Goal: Task Accomplishment & Management: Manage account settings

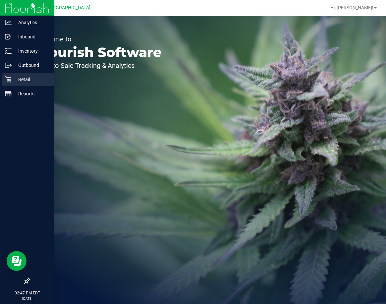
click at [10, 76] on div "Retail" at bounding box center [28, 79] width 52 height 13
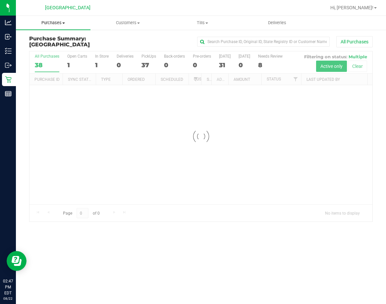
click at [57, 24] on span "Purchases" at bounding box center [53, 23] width 75 height 6
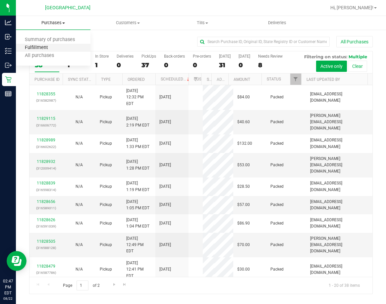
click at [45, 47] on span "Fulfillment" at bounding box center [36, 48] width 41 height 6
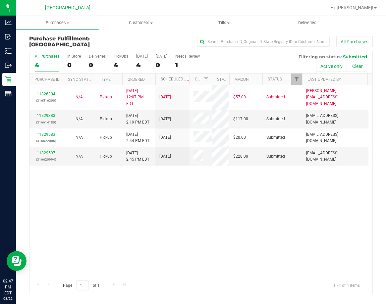
drag, startPoint x: 188, startPoint y: 78, endPoint x: 181, endPoint y: 77, distance: 7.5
click at [186, 78] on div "Purchase ID Sync Status Type Ordered Scheduled Customer State Registry ID Addre…" at bounding box center [198, 79] width 338 height 11
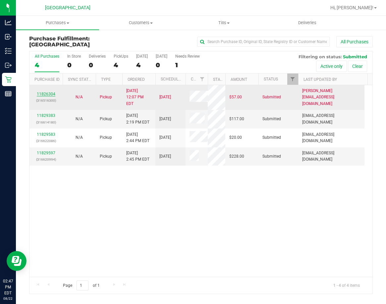
click at [51, 92] on link "11826304" at bounding box center [46, 94] width 19 height 5
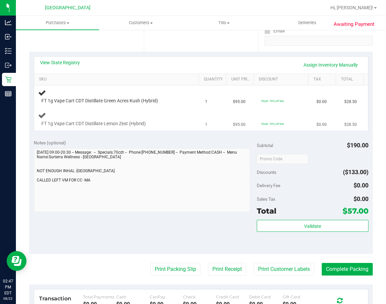
scroll to position [132, 0]
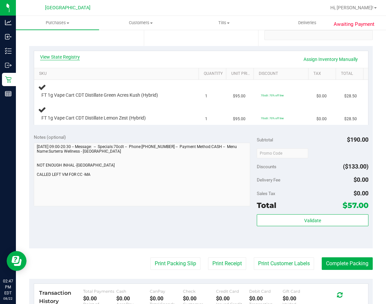
click at [68, 58] on link "View State Registry" at bounding box center [60, 57] width 40 height 7
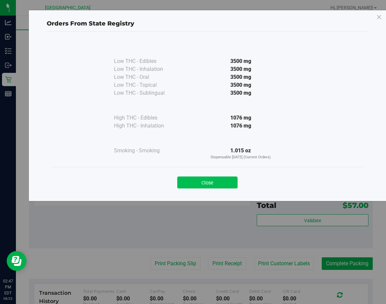
click at [182, 181] on button "Close" at bounding box center [207, 183] width 60 height 12
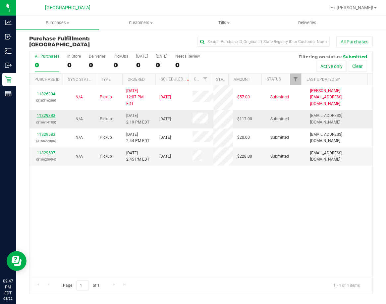
click at [45, 113] on link "11829383" at bounding box center [46, 115] width 19 height 5
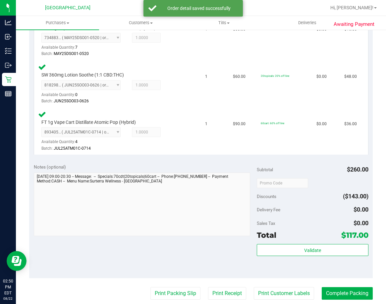
scroll to position [265, 0]
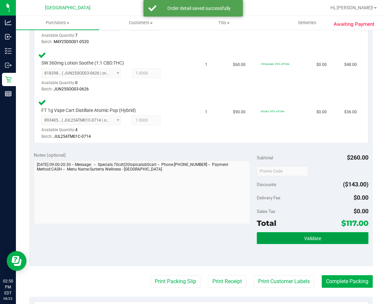
click at [316, 240] on span "Validate" at bounding box center [312, 238] width 17 height 5
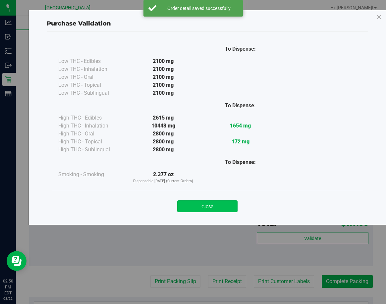
click at [217, 206] on button "Close" at bounding box center [207, 206] width 60 height 12
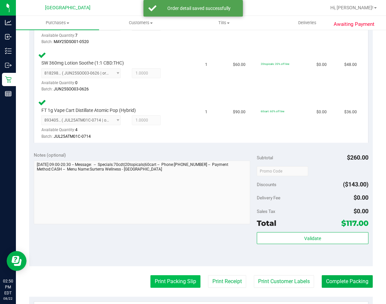
click at [177, 278] on button "Print Packing Slip" at bounding box center [175, 281] width 50 height 13
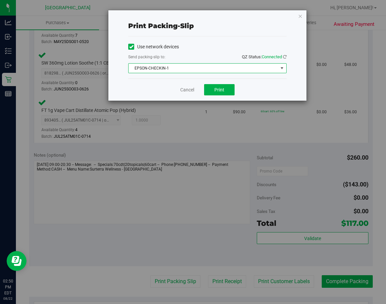
click at [216, 69] on span "EPSON-CHECKIN-1" at bounding box center [203, 68] width 149 height 9
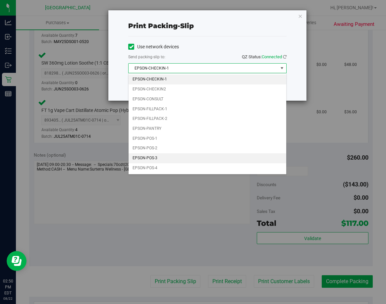
click at [166, 156] on li "EPSON-POS-3" at bounding box center [208, 158] width 158 height 10
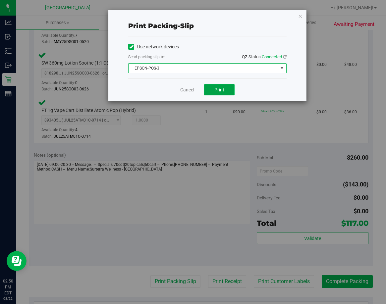
click at [221, 87] on span "Print" at bounding box center [219, 89] width 10 height 5
click at [188, 90] on link "Cancel" at bounding box center [187, 89] width 14 height 7
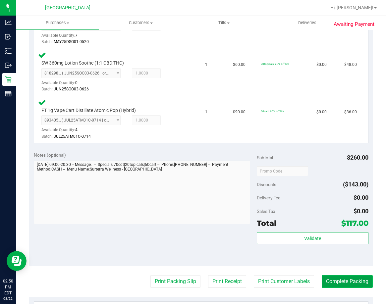
click at [336, 278] on button "Complete Packing" at bounding box center [347, 281] width 51 height 13
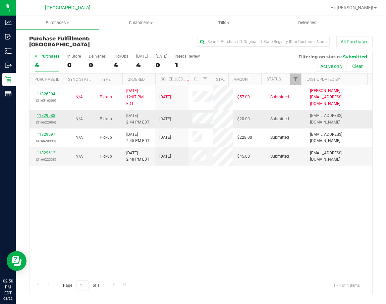
click at [53, 113] on link "11829583" at bounding box center [46, 115] width 19 height 5
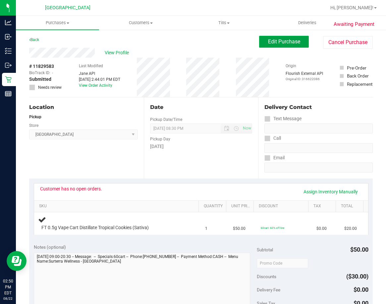
click at [259, 41] on button "Edit Purchase" at bounding box center [284, 42] width 50 height 12
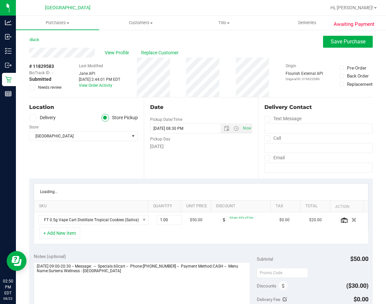
click at [32, 87] on icon at bounding box center [32, 87] width 4 height 0
click at [0, 0] on input "Needs review" at bounding box center [0, 0] width 0 height 0
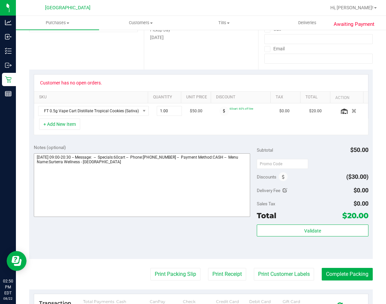
scroll to position [166, 0]
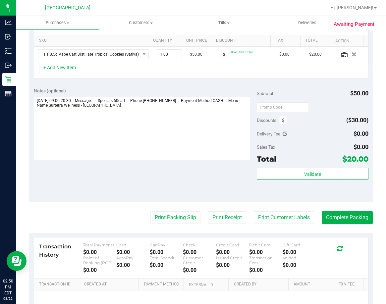
click at [125, 109] on textarea at bounding box center [142, 129] width 216 height 64
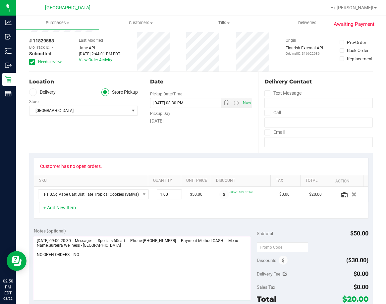
scroll to position [0, 0]
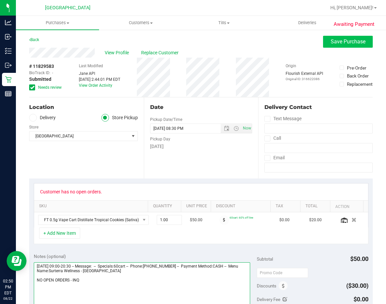
type textarea "[DATE] 09:00-20:30 -- Message: -- Specials:60cart -- Phone:[PHONE_NUMBER] -- Pa…"
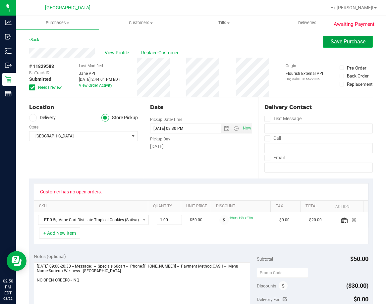
click at [333, 44] on span "Save Purchase" at bounding box center [348, 41] width 35 height 6
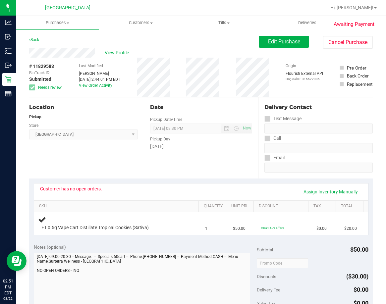
click at [38, 40] on link "Back" at bounding box center [34, 39] width 10 height 5
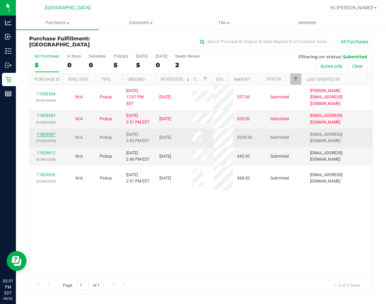
click at [52, 132] on link "11829597" at bounding box center [46, 134] width 19 height 5
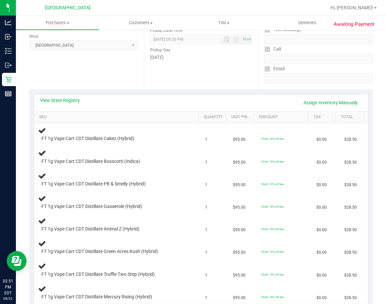
scroll to position [99, 0]
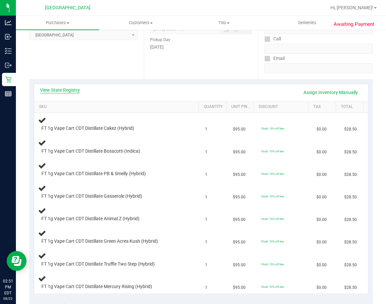
click at [66, 89] on link "View State Registry" at bounding box center [60, 90] width 40 height 7
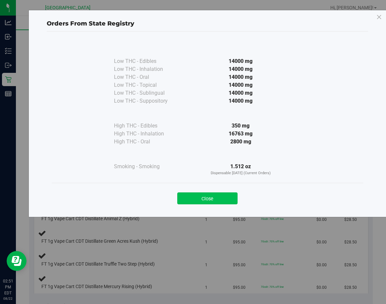
click at [186, 197] on button "Close" at bounding box center [207, 198] width 60 height 12
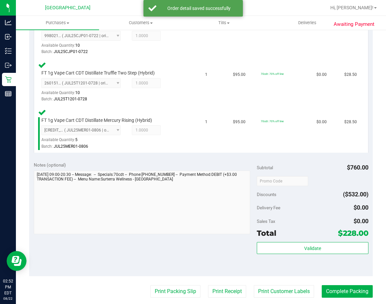
scroll to position [464, 0]
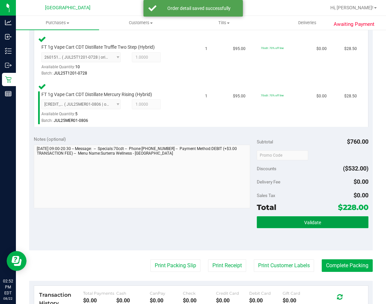
click at [308, 218] on button "Validate" at bounding box center [313, 222] width 112 height 12
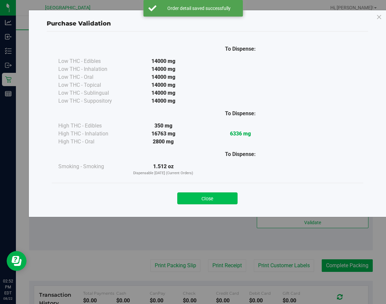
click at [223, 197] on button "Close" at bounding box center [207, 198] width 60 height 12
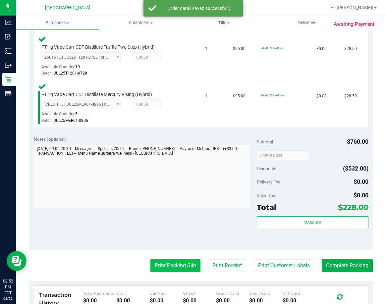
click at [172, 264] on button "Print Packing Slip" at bounding box center [175, 265] width 50 height 13
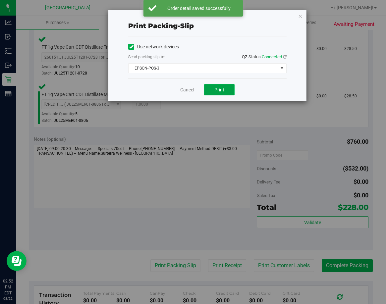
click at [228, 87] on button "Print" at bounding box center [219, 89] width 30 height 11
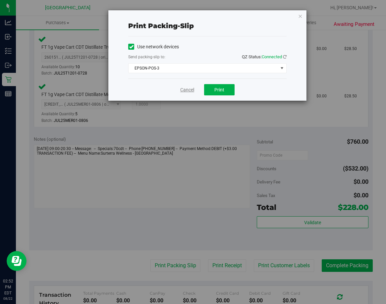
click at [191, 90] on link "Cancel" at bounding box center [187, 89] width 14 height 7
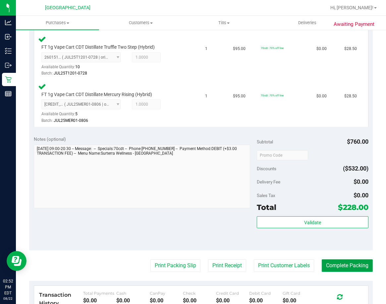
click at [340, 272] on button "Complete Packing" at bounding box center [347, 265] width 51 height 13
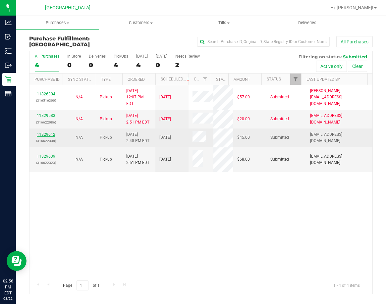
click at [46, 132] on link "11829612" at bounding box center [46, 134] width 19 height 5
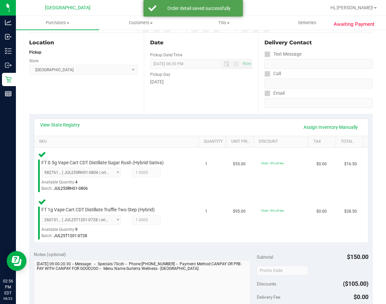
scroll to position [166, 0]
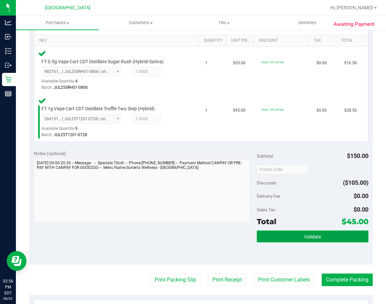
click at [314, 232] on button "Validate" at bounding box center [313, 237] width 112 height 12
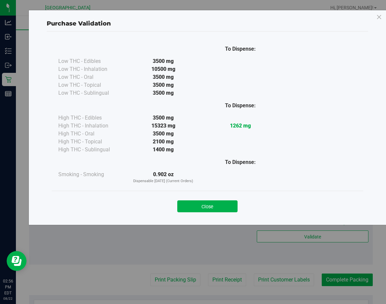
click at [226, 205] on button "Close" at bounding box center [207, 206] width 60 height 12
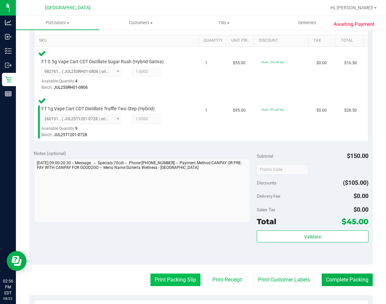
click at [176, 281] on button "Print Packing Slip" at bounding box center [175, 280] width 50 height 13
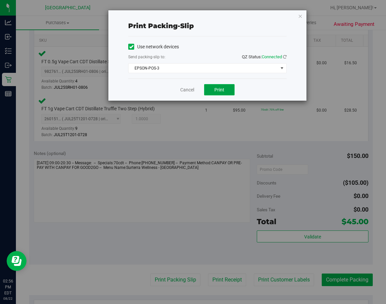
click at [219, 87] on span "Print" at bounding box center [219, 89] width 10 height 5
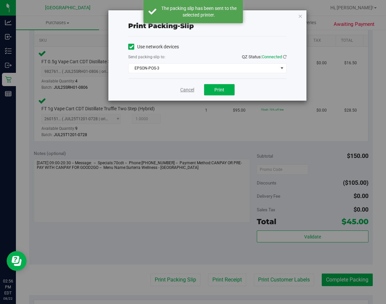
click at [188, 89] on link "Cancel" at bounding box center [187, 89] width 14 height 7
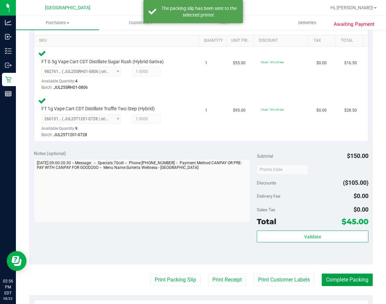
click at [336, 280] on button "Complete Packing" at bounding box center [347, 280] width 51 height 13
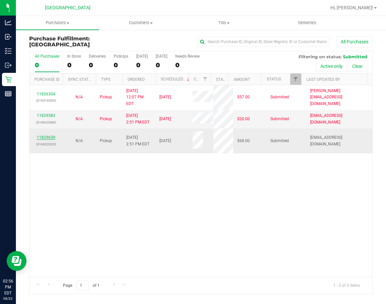
click at [47, 135] on link "11829639" at bounding box center [46, 137] width 19 height 5
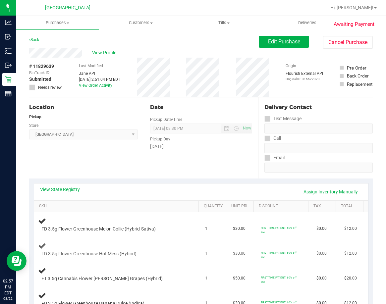
scroll to position [99, 0]
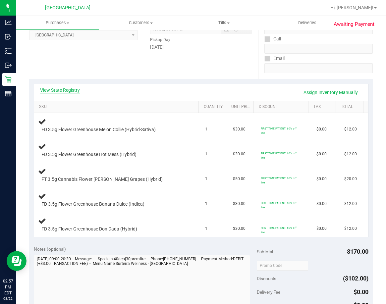
click at [73, 91] on link "View State Registry" at bounding box center [60, 90] width 40 height 7
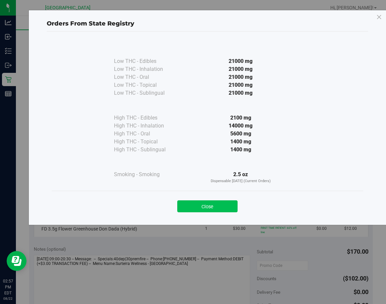
click at [186, 201] on button "Close" at bounding box center [207, 206] width 60 height 12
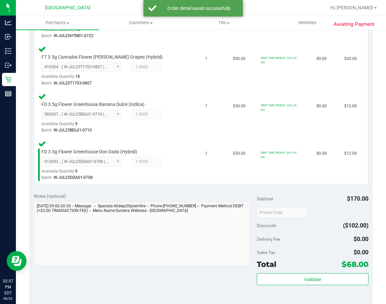
scroll to position [331, 0]
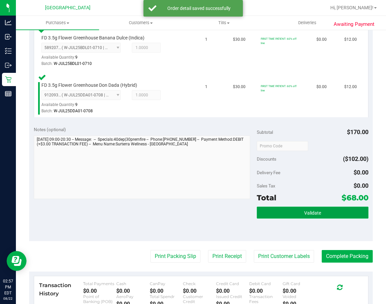
click at [336, 214] on button "Validate" at bounding box center [313, 213] width 112 height 12
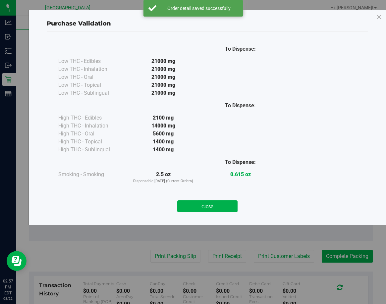
drag, startPoint x: 234, startPoint y: 205, endPoint x: 205, endPoint y: 213, distance: 29.9
click at [233, 205] on button "Close" at bounding box center [207, 206] width 60 height 12
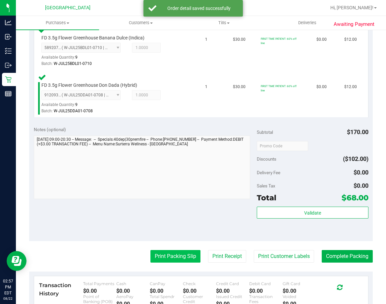
click at [172, 250] on button "Print Packing Slip" at bounding box center [175, 256] width 50 height 13
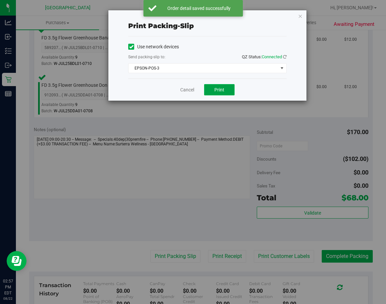
click at [216, 93] on button "Print" at bounding box center [219, 89] width 30 height 11
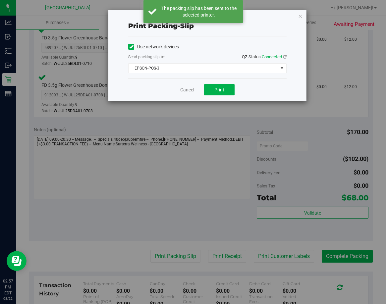
click at [191, 90] on link "Cancel" at bounding box center [187, 89] width 14 height 7
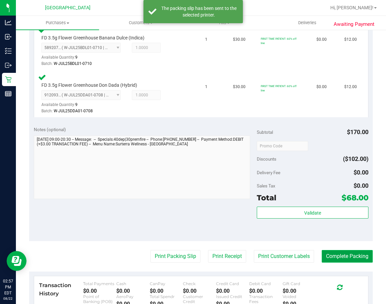
click at [342, 260] on button "Complete Packing" at bounding box center [347, 256] width 51 height 13
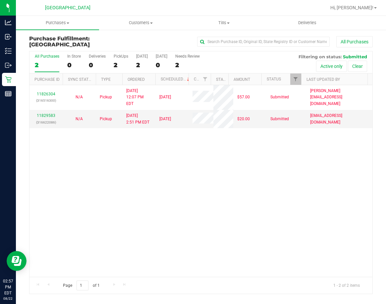
click at [254, 182] on div "11826304 (316516300) N/A Pickup [DATE] 12:07 PM EDT 8/22/2025 $57.00 Submitted …" at bounding box center [200, 180] width 343 height 191
click at [273, 196] on div "11826304 (316516300) N/A Pickup [DATE] 12:07 PM EDT 8/22/2025 $57.00 Submitted …" at bounding box center [200, 180] width 343 height 191
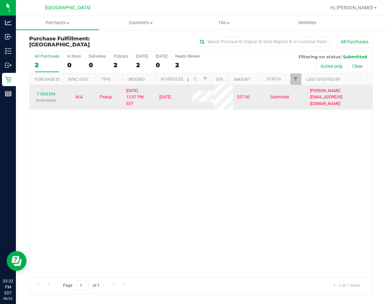
click at [48, 91] on div "11826304 (316516300)" at bounding box center [45, 97] width 25 height 13
click at [48, 92] on link "11826304" at bounding box center [46, 94] width 19 height 5
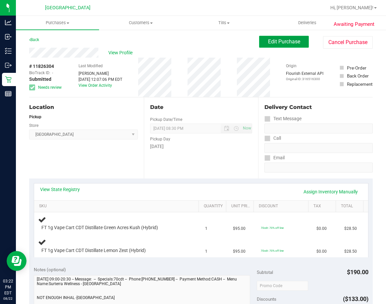
click at [283, 40] on span "Edit Purchase" at bounding box center [284, 41] width 32 height 6
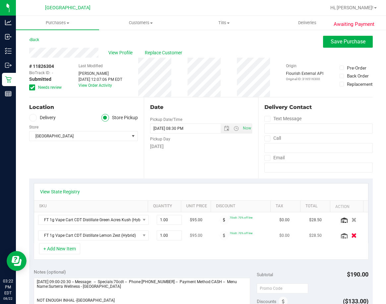
click at [351, 238] on icon "button" at bounding box center [354, 235] width 6 height 5
click at [329, 45] on button "Save Purchase" at bounding box center [348, 42] width 50 height 12
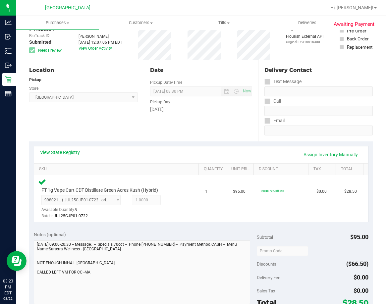
scroll to position [132, 0]
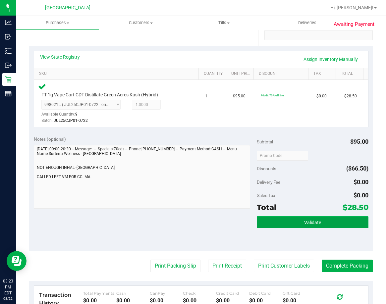
click at [320, 226] on button "Validate" at bounding box center [313, 222] width 112 height 12
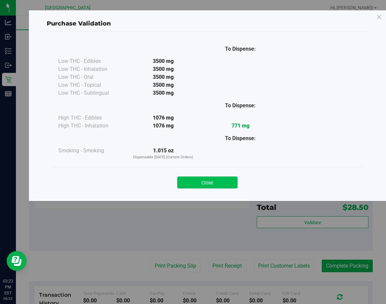
click at [227, 182] on button "Close" at bounding box center [207, 183] width 60 height 12
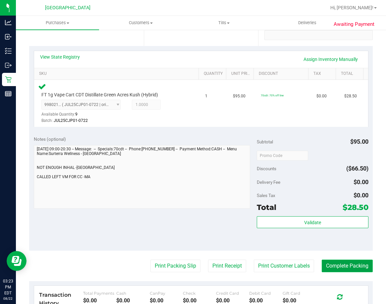
click at [333, 261] on button "Complete Packing" at bounding box center [347, 266] width 51 height 13
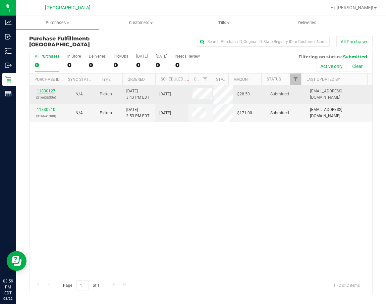
click at [48, 91] on link "11830127" at bounding box center [46, 91] width 19 height 5
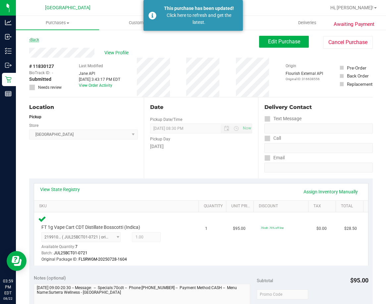
click at [38, 38] on link "Back" at bounding box center [34, 39] width 10 height 5
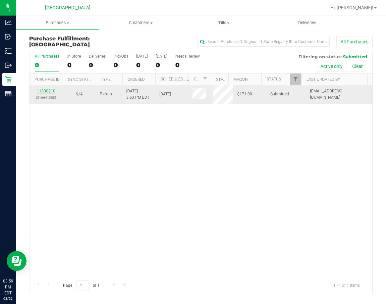
click at [52, 92] on link "11830210" at bounding box center [46, 91] width 19 height 5
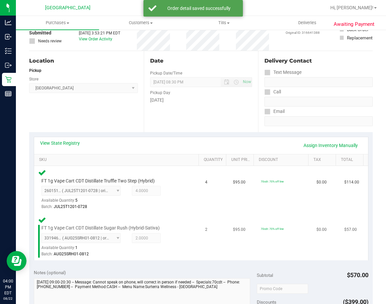
scroll to position [166, 0]
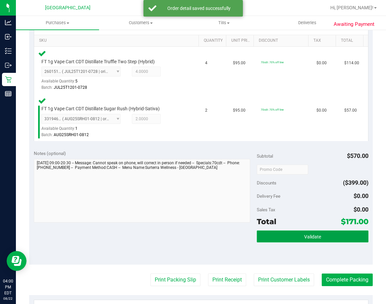
click at [313, 239] on span "Validate" at bounding box center [312, 236] width 17 height 5
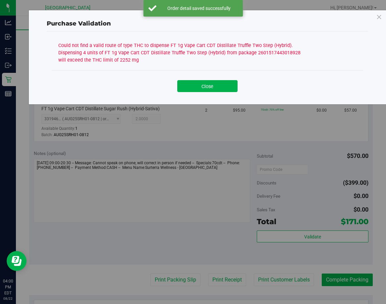
click at [211, 98] on div "Could not find a valid route of type THC to dispense FT 1g Vape Cart CDT Distil…" at bounding box center [207, 64] width 321 height 67
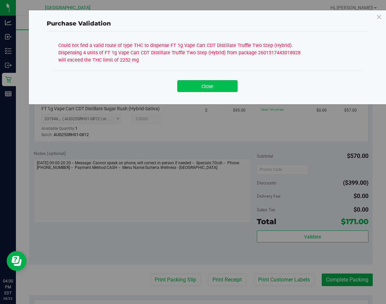
click at [208, 92] on button "Close" at bounding box center [207, 86] width 60 height 12
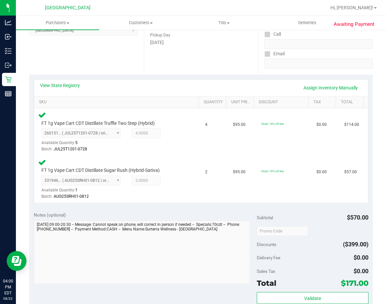
scroll to position [33, 0]
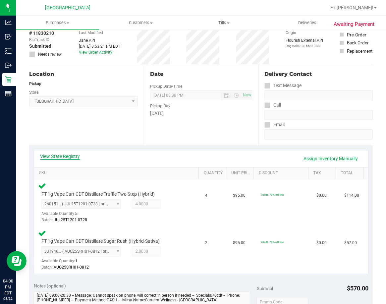
click at [72, 158] on link "View State Registry" at bounding box center [60, 156] width 40 height 7
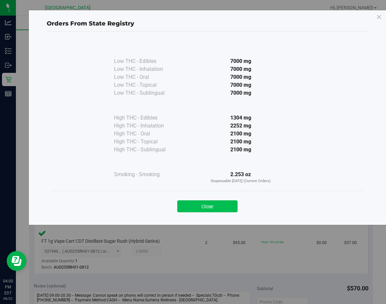
click at [199, 204] on button "Close" at bounding box center [207, 206] width 60 height 12
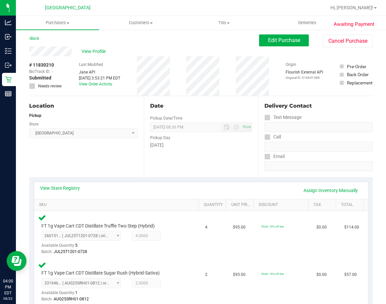
scroll to position [0, 0]
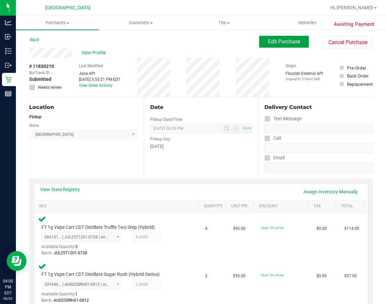
click at [267, 45] on button "Edit Purchase" at bounding box center [284, 42] width 50 height 12
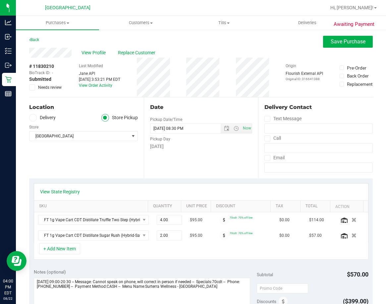
click at [31, 87] on icon at bounding box center [32, 87] width 4 height 0
click at [0, 0] on input "Needs review" at bounding box center [0, 0] width 0 height 0
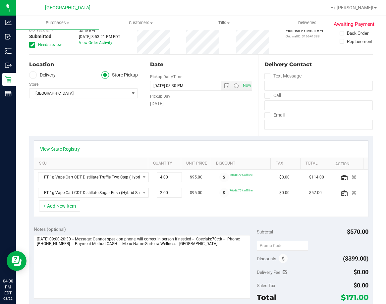
scroll to position [99, 0]
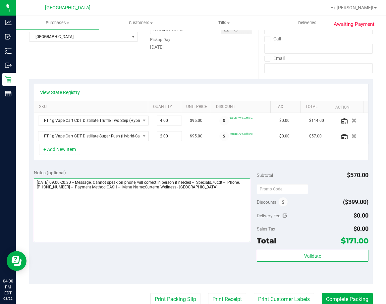
click at [220, 190] on textarea at bounding box center [142, 211] width 216 height 64
click at [81, 197] on textarea at bounding box center [142, 211] width 216 height 64
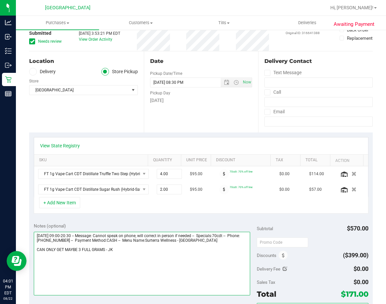
scroll to position [0, 0]
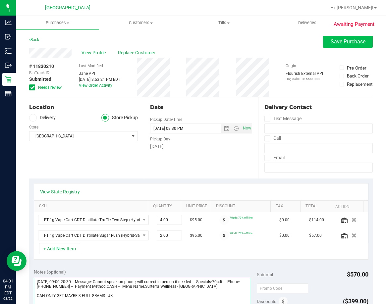
type textarea "[DATE] 09:00-20:30 -- Message: Cannot speak on phone, will correct in person if…"
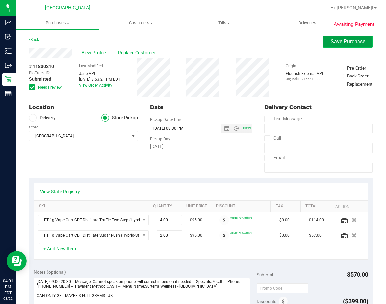
click at [323, 45] on button "Save Purchase" at bounding box center [348, 42] width 50 height 12
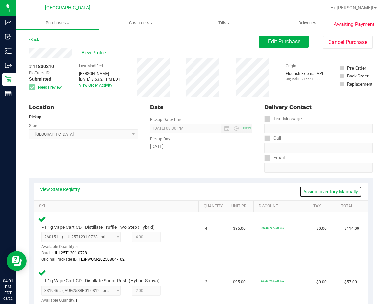
click at [324, 191] on link "Assign Inventory Manually" at bounding box center [330, 191] width 63 height 11
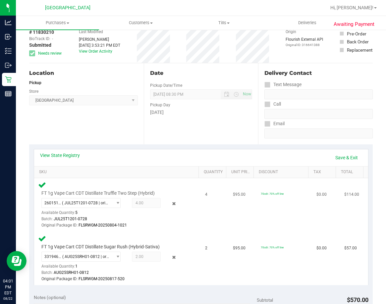
scroll to position [66, 0]
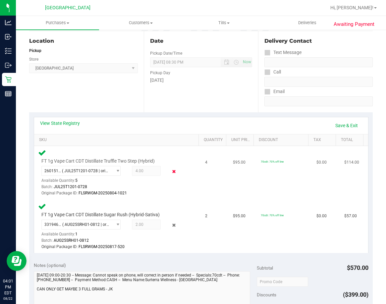
click at [171, 172] on icon at bounding box center [174, 172] width 7 height 8
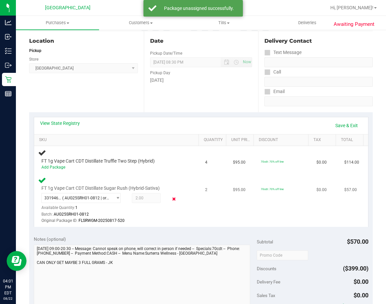
click at [171, 199] on icon at bounding box center [174, 199] width 7 height 8
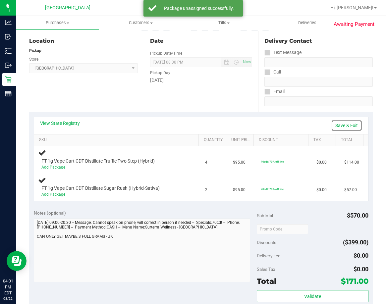
click at [343, 125] on link "Save & Exit" at bounding box center [346, 125] width 31 height 11
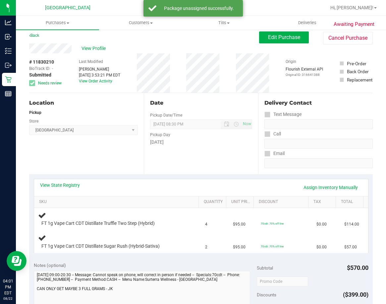
scroll to position [0, 0]
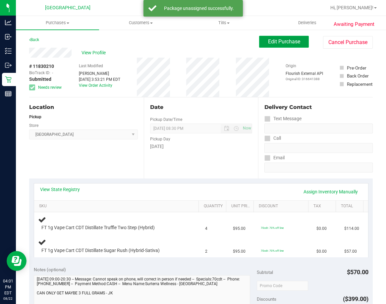
click at [278, 41] on span "Edit Purchase" at bounding box center [284, 41] width 32 height 6
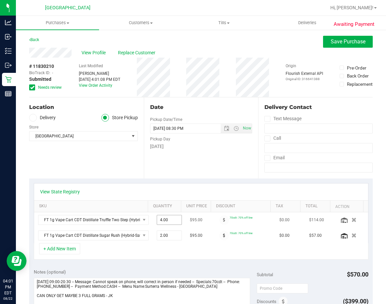
click at [157, 222] on span "4.00 4" at bounding box center [169, 220] width 25 height 10
click at [157, 222] on input "4" at bounding box center [169, 219] width 25 height 9
type input "2"
type input "2.00"
click at [170, 196] on div "View State Registry" at bounding box center [201, 191] width 334 height 17
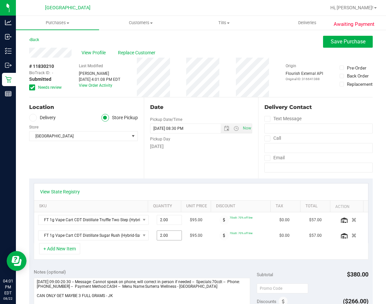
click at [160, 236] on span "2.00 2" at bounding box center [169, 236] width 25 height 10
click at [160, 236] on input "2" at bounding box center [169, 235] width 25 height 9
type input "1"
type input "1.00"
click at [176, 192] on div "View State Registry" at bounding box center [201, 191] width 322 height 7
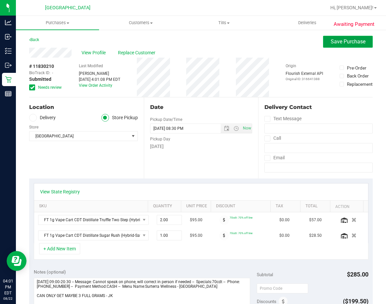
click at [338, 41] on span "Save Purchase" at bounding box center [348, 41] width 35 height 6
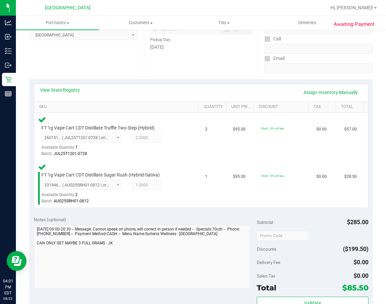
scroll to position [199, 0]
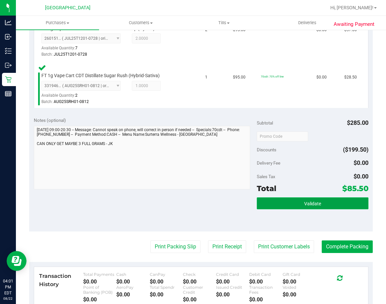
click at [299, 199] on button "Validate" at bounding box center [313, 203] width 112 height 12
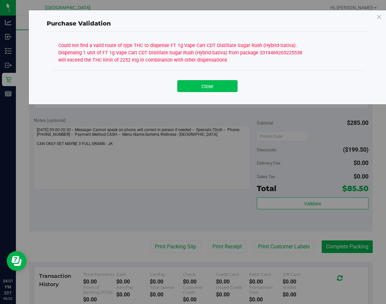
click at [229, 92] on button "Close" at bounding box center [207, 86] width 60 height 12
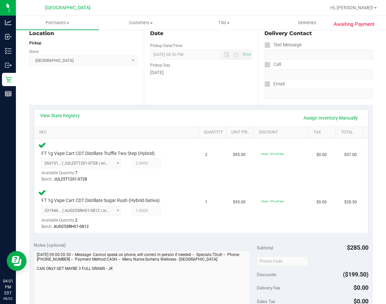
scroll to position [0, 0]
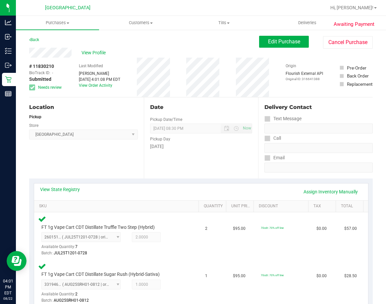
click at [74, 194] on div "View State Registry Assign Inventory Manually" at bounding box center [201, 191] width 322 height 11
click at [73, 192] on link "View State Registry" at bounding box center [60, 189] width 40 height 7
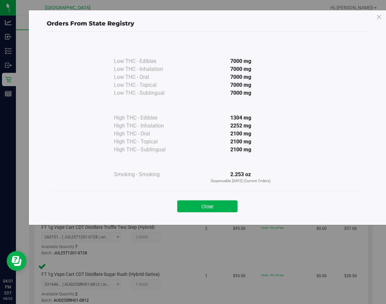
click at [194, 205] on button "Close" at bounding box center [207, 206] width 60 height 12
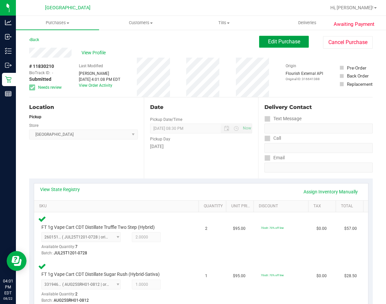
click at [273, 41] on span "Edit Purchase" at bounding box center [284, 41] width 32 height 6
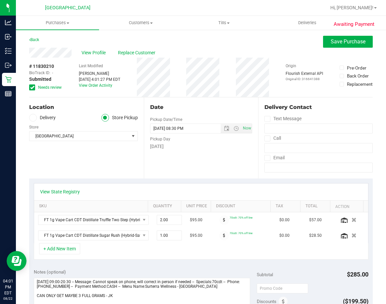
scroll to position [66, 0]
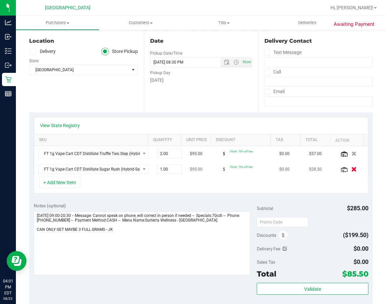
click at [348, 168] on button "button" at bounding box center [353, 169] width 11 height 7
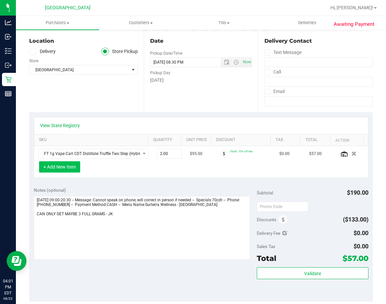
click at [65, 173] on button "+ Add New Item" at bounding box center [59, 166] width 41 height 11
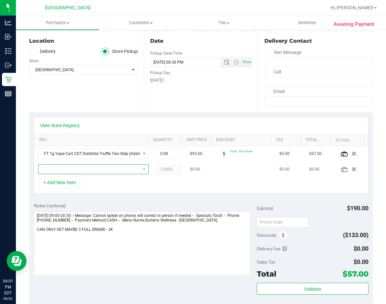
click at [81, 168] on span "NO DATA FOUND" at bounding box center [89, 169] width 102 height 9
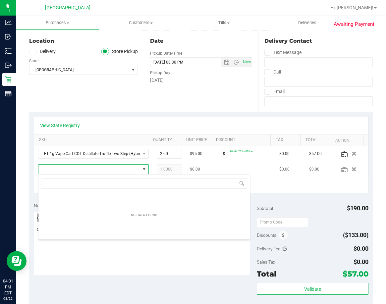
scroll to position [10, 96]
type input "sugar"
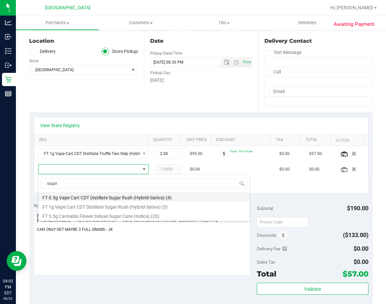
click at [97, 198] on li "FT 0.5g Vape Cart CDT Distillate Sugar Rush (Hybrid-Sativa) (4)" at bounding box center [143, 196] width 211 height 9
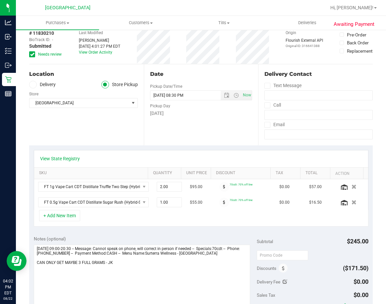
scroll to position [0, 0]
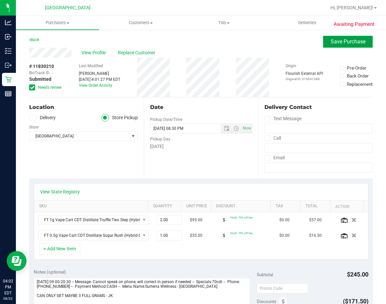
click at [334, 43] on span "Save Purchase" at bounding box center [348, 41] width 35 height 6
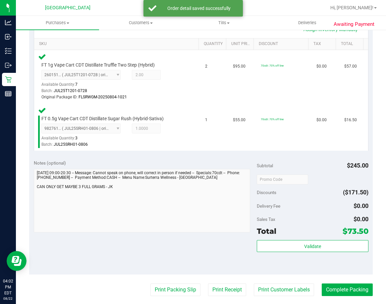
scroll to position [199, 0]
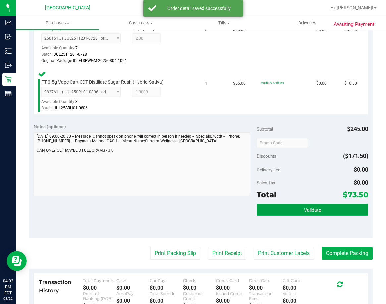
click at [309, 205] on button "Validate" at bounding box center [313, 210] width 112 height 12
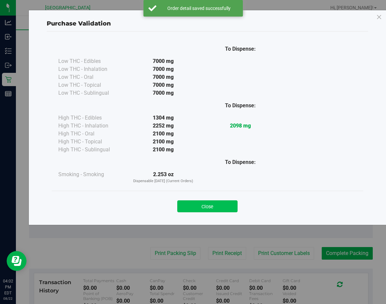
click at [216, 210] on button "Close" at bounding box center [207, 206] width 60 height 12
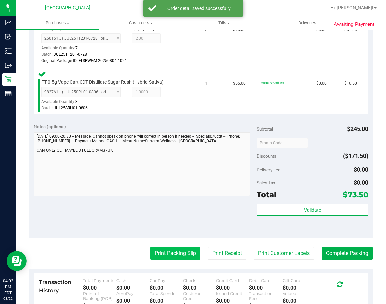
click at [178, 247] on button "Print Packing Slip" at bounding box center [175, 253] width 50 height 13
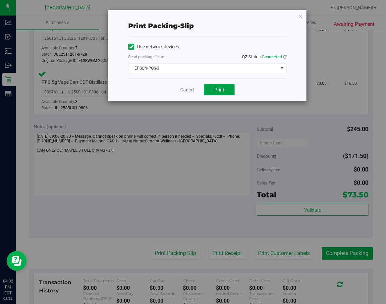
click at [221, 85] on button "Print" at bounding box center [219, 89] width 30 height 11
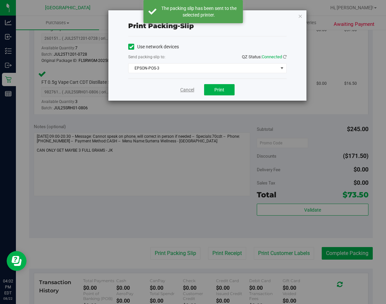
click at [193, 91] on link "Cancel" at bounding box center [187, 89] width 14 height 7
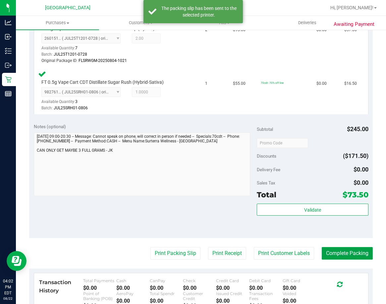
click at [336, 254] on button "Complete Packing" at bounding box center [347, 253] width 51 height 13
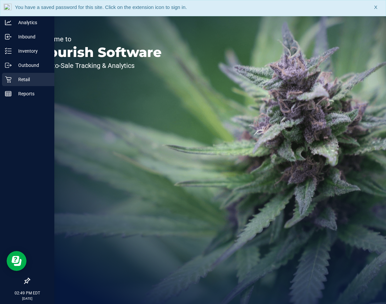
click at [26, 75] on div "Retail" at bounding box center [28, 79] width 52 height 13
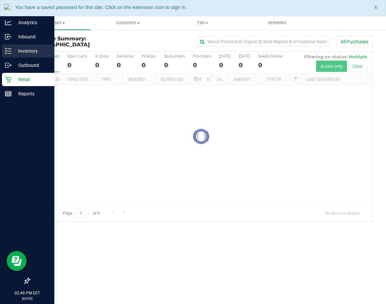
click at [36, 51] on p "Inventory" at bounding box center [32, 51] width 40 height 8
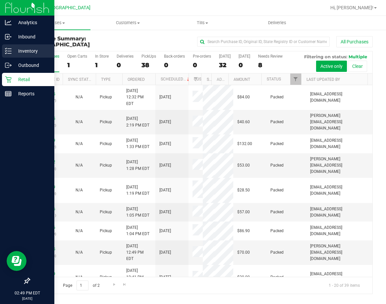
click at [7, 53] on icon at bounding box center [8, 51] width 7 height 7
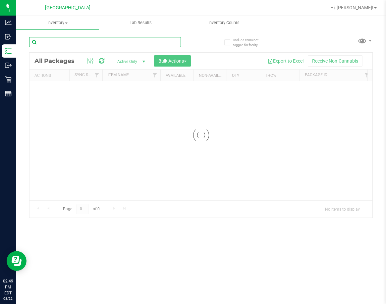
click at [76, 38] on input "text" at bounding box center [105, 42] width 152 height 10
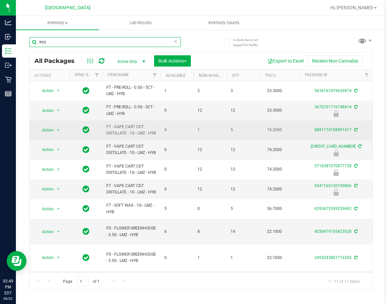
type input "lmz"
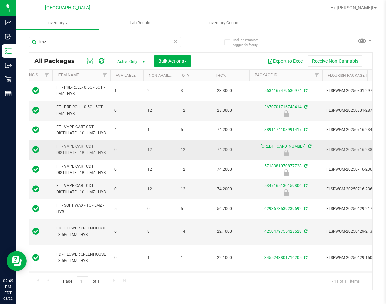
scroll to position [0, 87]
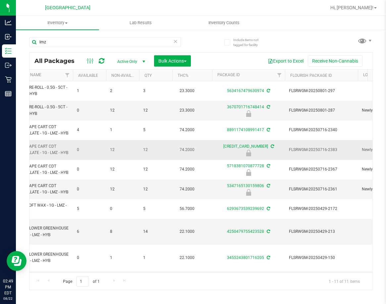
drag, startPoint x: 157, startPoint y: 143, endPoint x: 182, endPoint y: 149, distance: 26.0
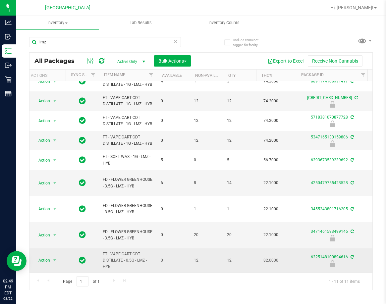
scroll to position [0, 0]
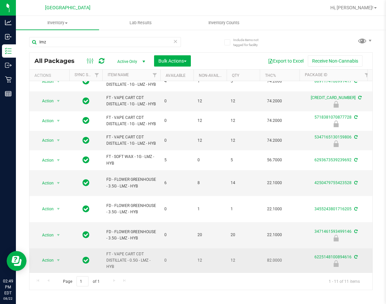
drag, startPoint x: 201, startPoint y: 253, endPoint x: 154, endPoint y: 253, distance: 47.4
click at [56, 258] on span "select" at bounding box center [58, 260] width 5 height 5
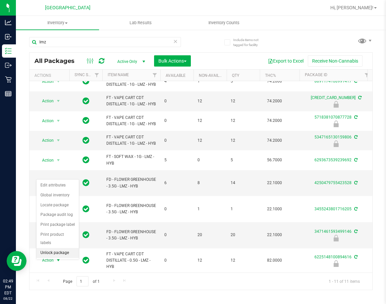
click at [58, 248] on li "Unlock package" at bounding box center [57, 253] width 42 height 10
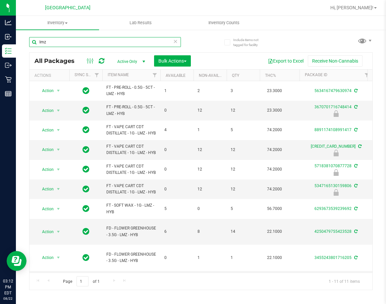
click at [98, 46] on input "lmz" at bounding box center [105, 42] width 152 height 10
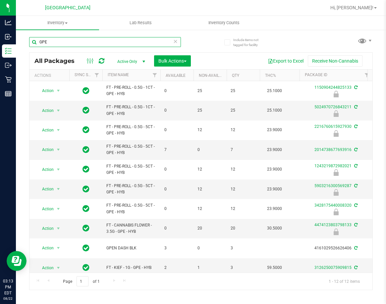
type input "GPE"
click at [102, 58] on icon at bounding box center [102, 61] width 6 height 7
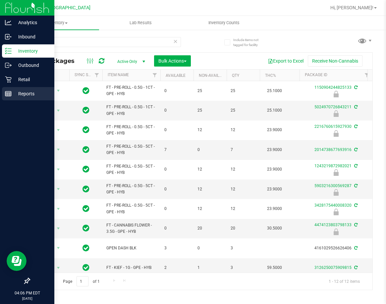
click at [22, 96] on p "Reports" at bounding box center [32, 94] width 40 height 8
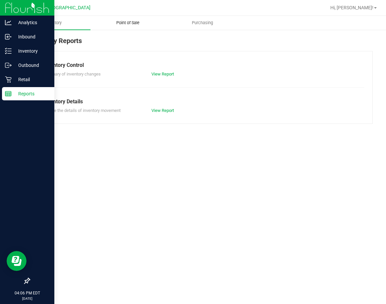
click at [129, 23] on span "Point of Sale" at bounding box center [127, 23] width 41 height 6
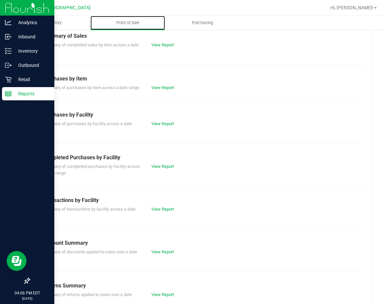
scroll to position [66, 0]
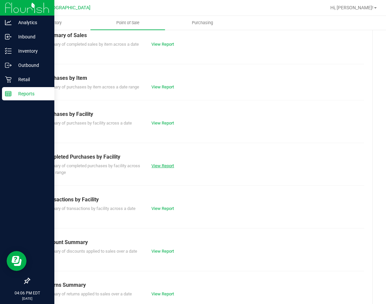
click at [153, 168] on link "View Report" at bounding box center [162, 165] width 23 height 5
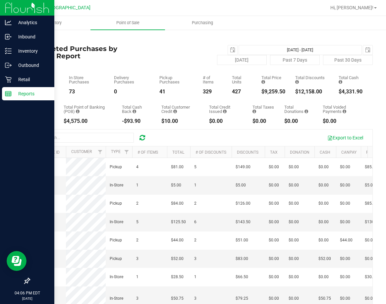
click at [144, 139] on icon at bounding box center [142, 137] width 6 height 7
click at [32, 40] on link "Back" at bounding box center [34, 38] width 10 height 5
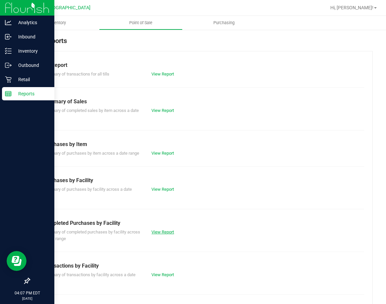
click at [158, 235] on link "View Report" at bounding box center [162, 232] width 23 height 5
